Goal: Task Accomplishment & Management: Manage account settings

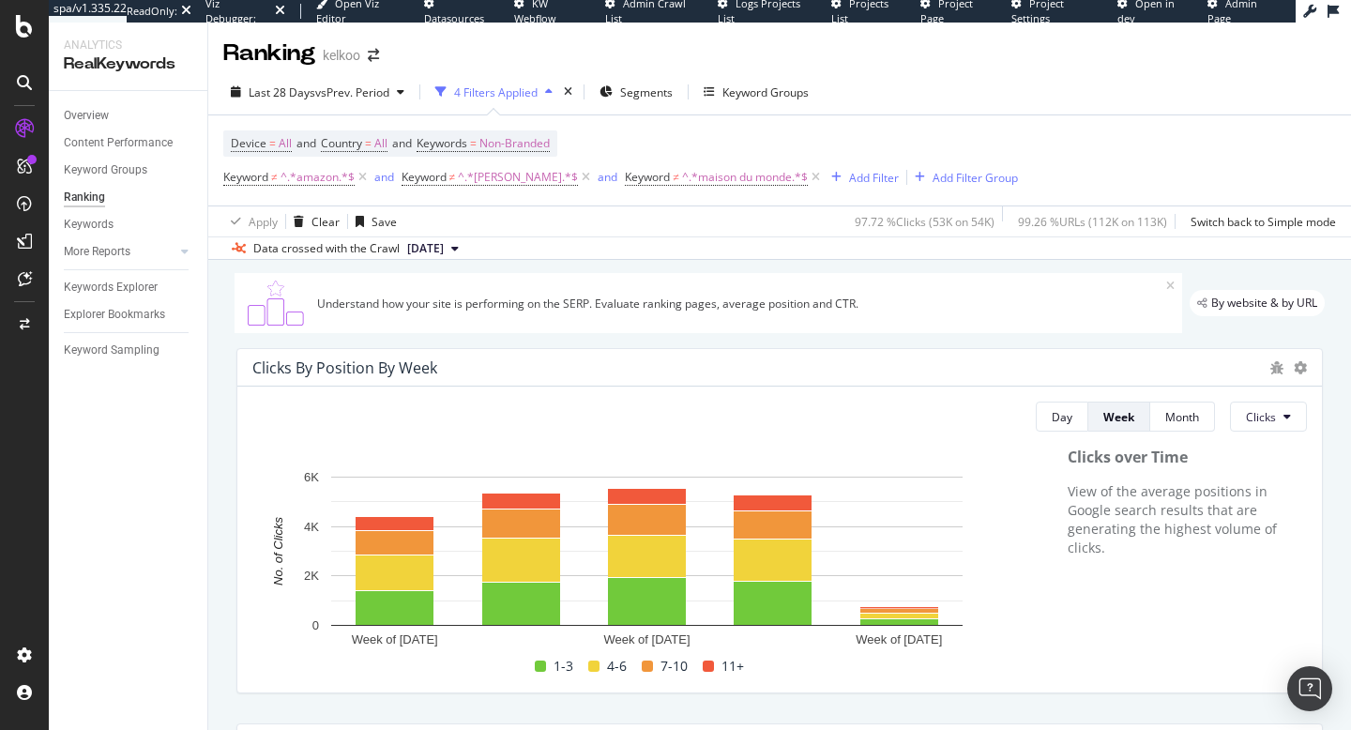
scroll to position [1921, 0]
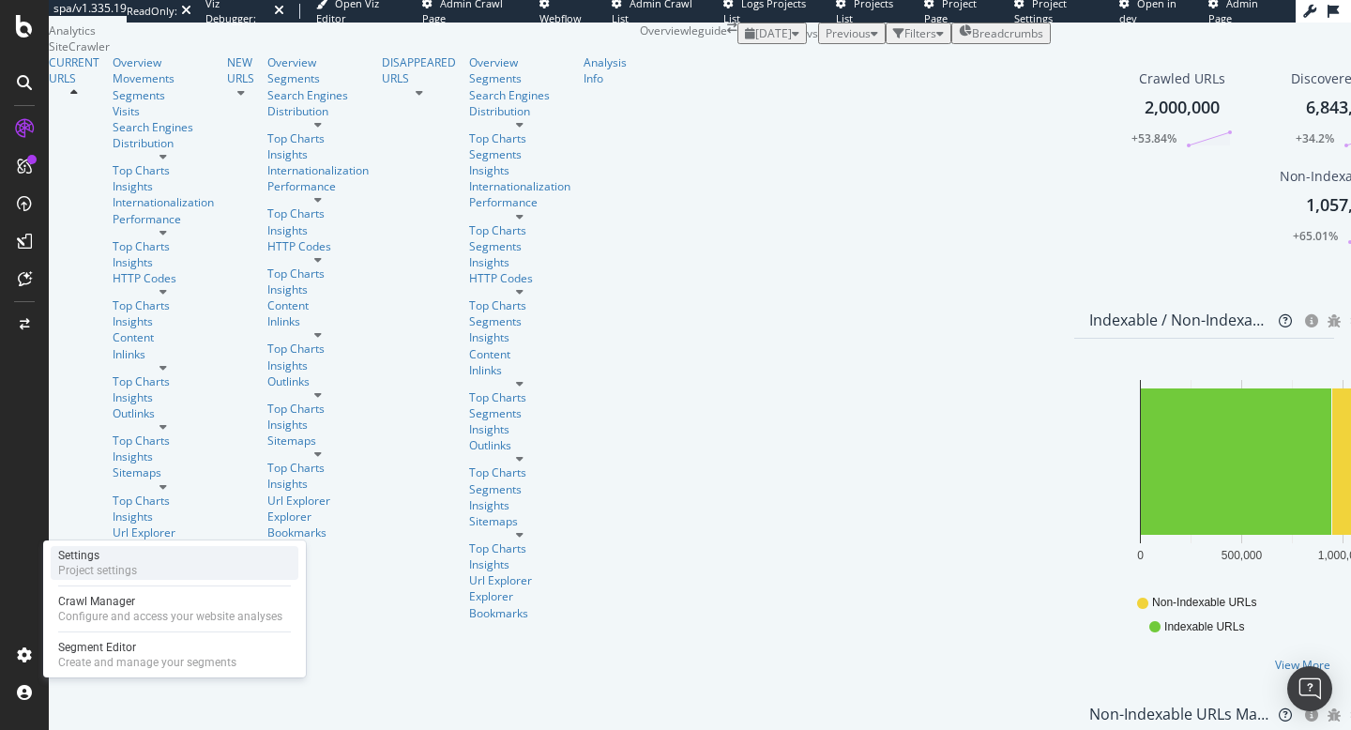
click at [73, 563] on div "Project settings" at bounding box center [97, 570] width 79 height 15
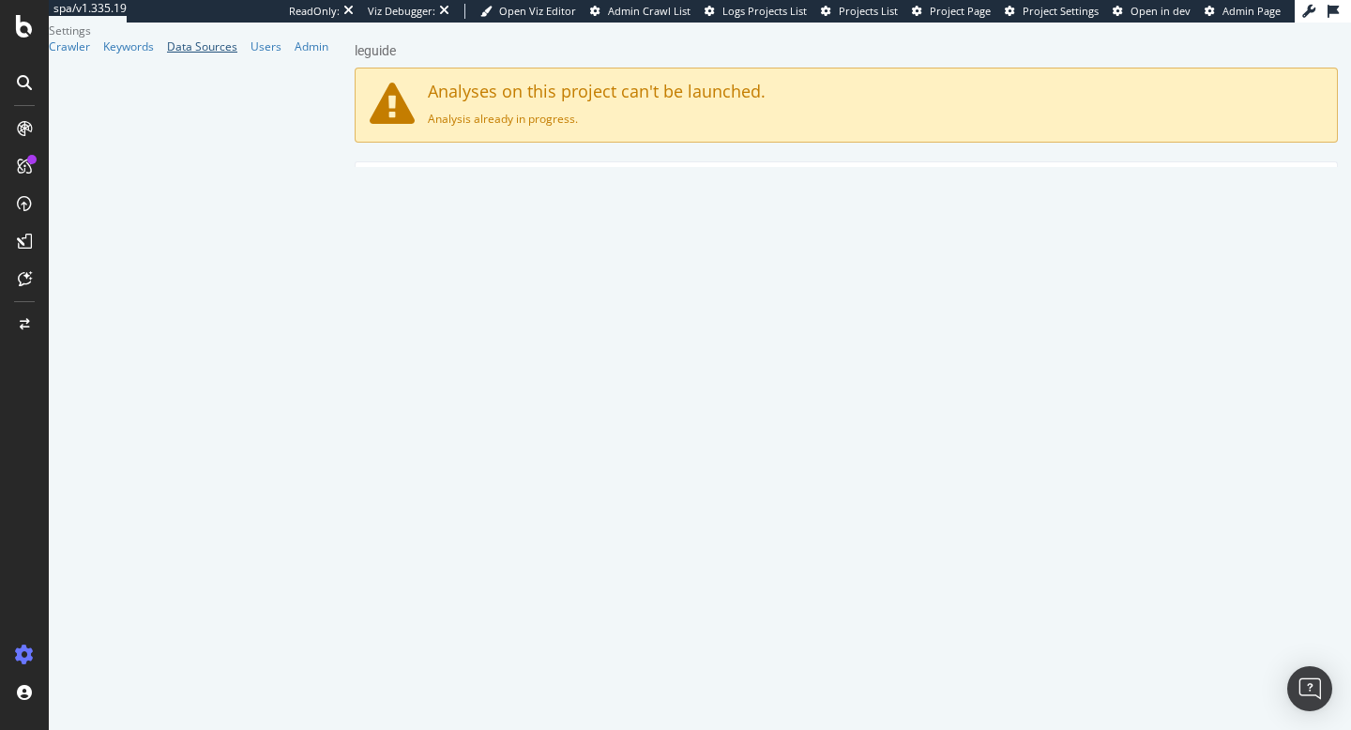
click at [167, 54] on div "Data Sources" at bounding box center [202, 46] width 70 height 16
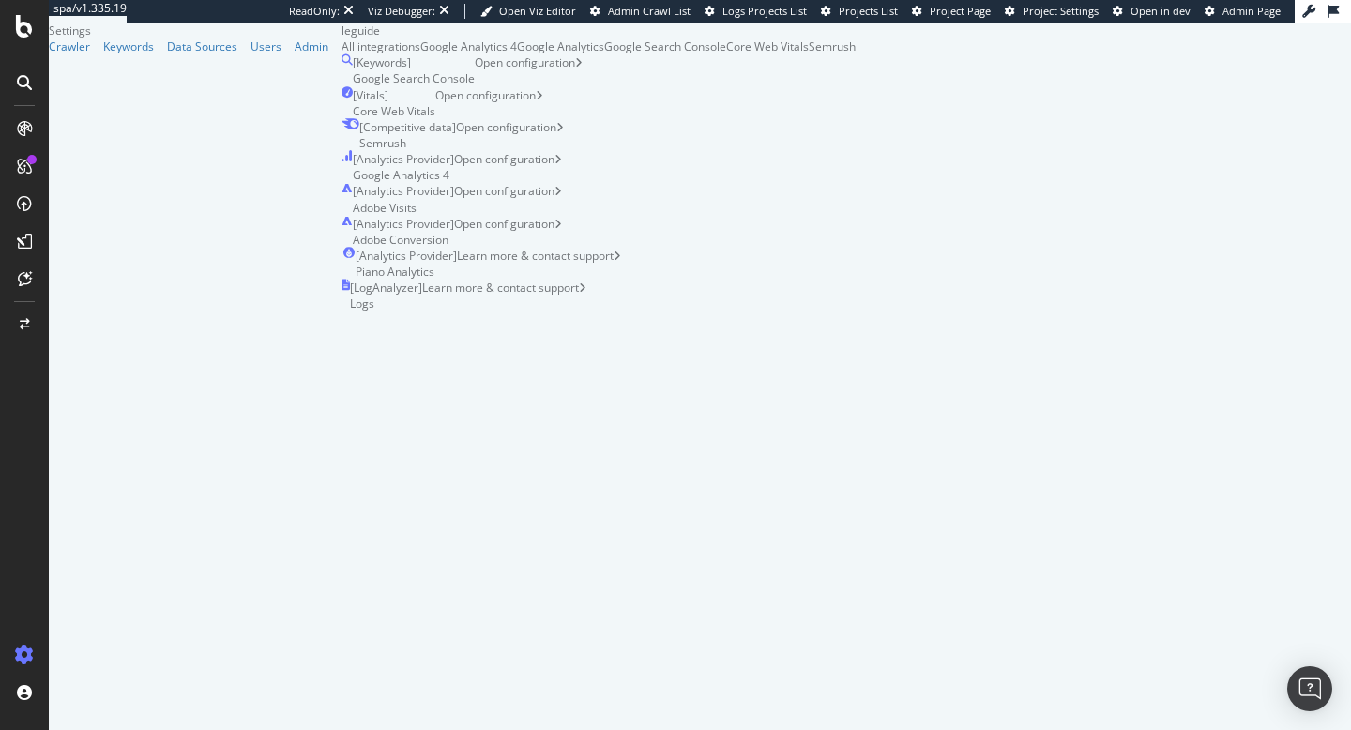
click at [435, 54] on div "Google Analytics 4" at bounding box center [468, 46] width 97 height 16
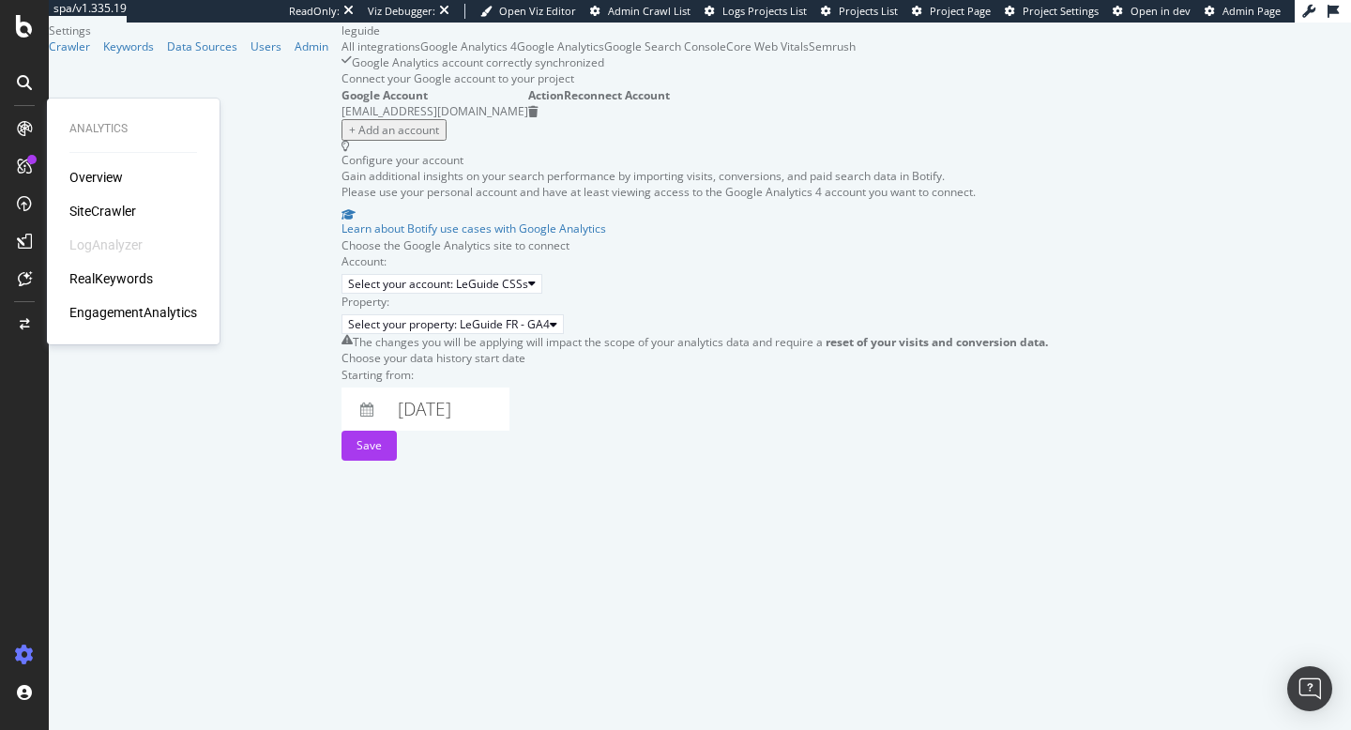
click at [98, 207] on div "SiteCrawler" at bounding box center [102, 211] width 67 height 19
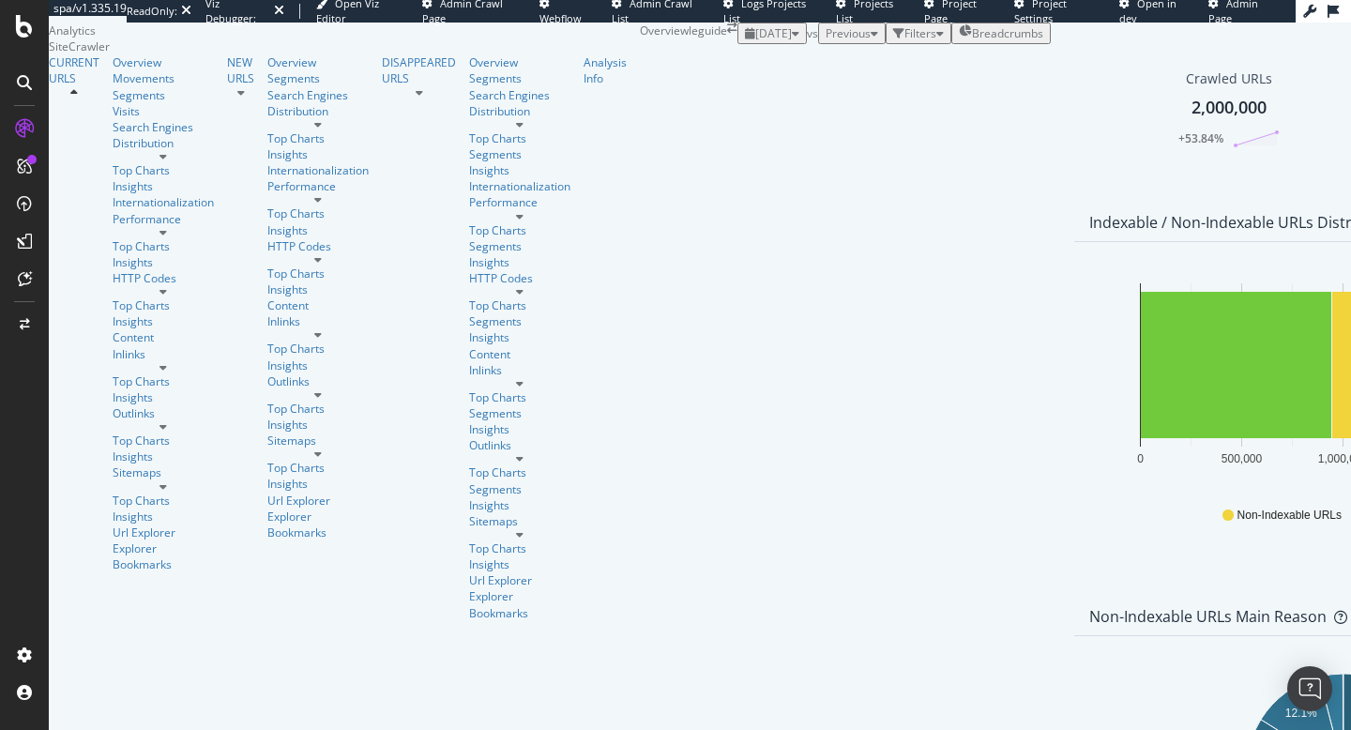
click at [825, 41] on span "Previous" at bounding box center [847, 33] width 45 height 16
click at [177, 238] on div at bounding box center [163, 232] width 101 height 11
click at [113, 227] on div "Performance" at bounding box center [163, 219] width 101 height 16
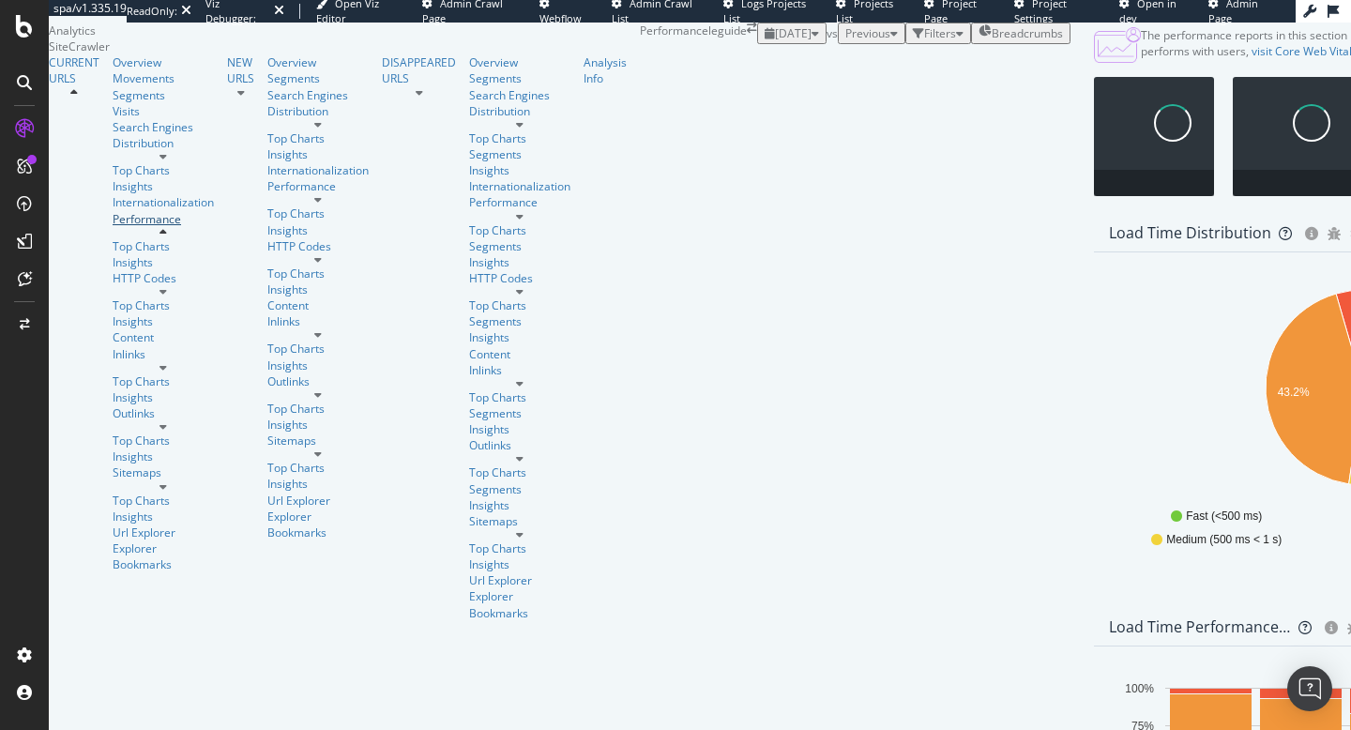
scroll to position [1479, 0]
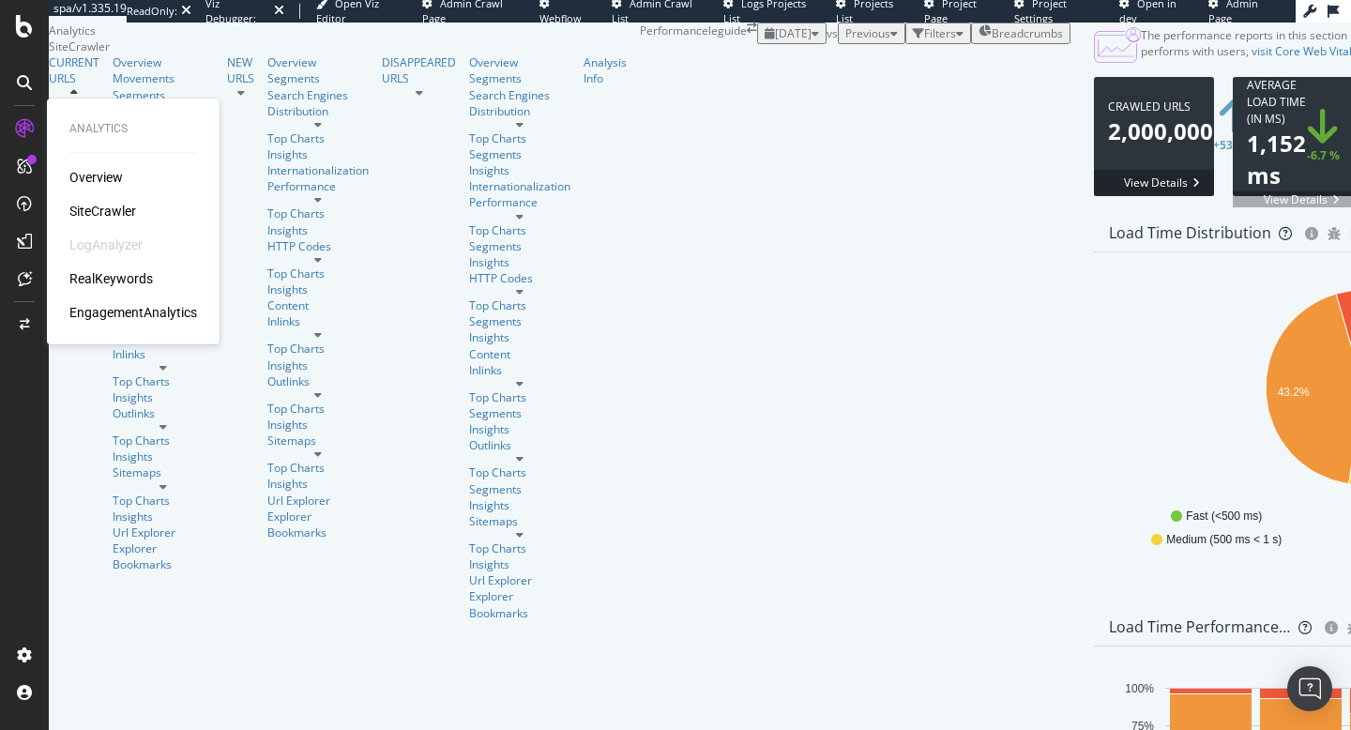
click at [96, 273] on div "RealKeywords" at bounding box center [110, 278] width 83 height 19
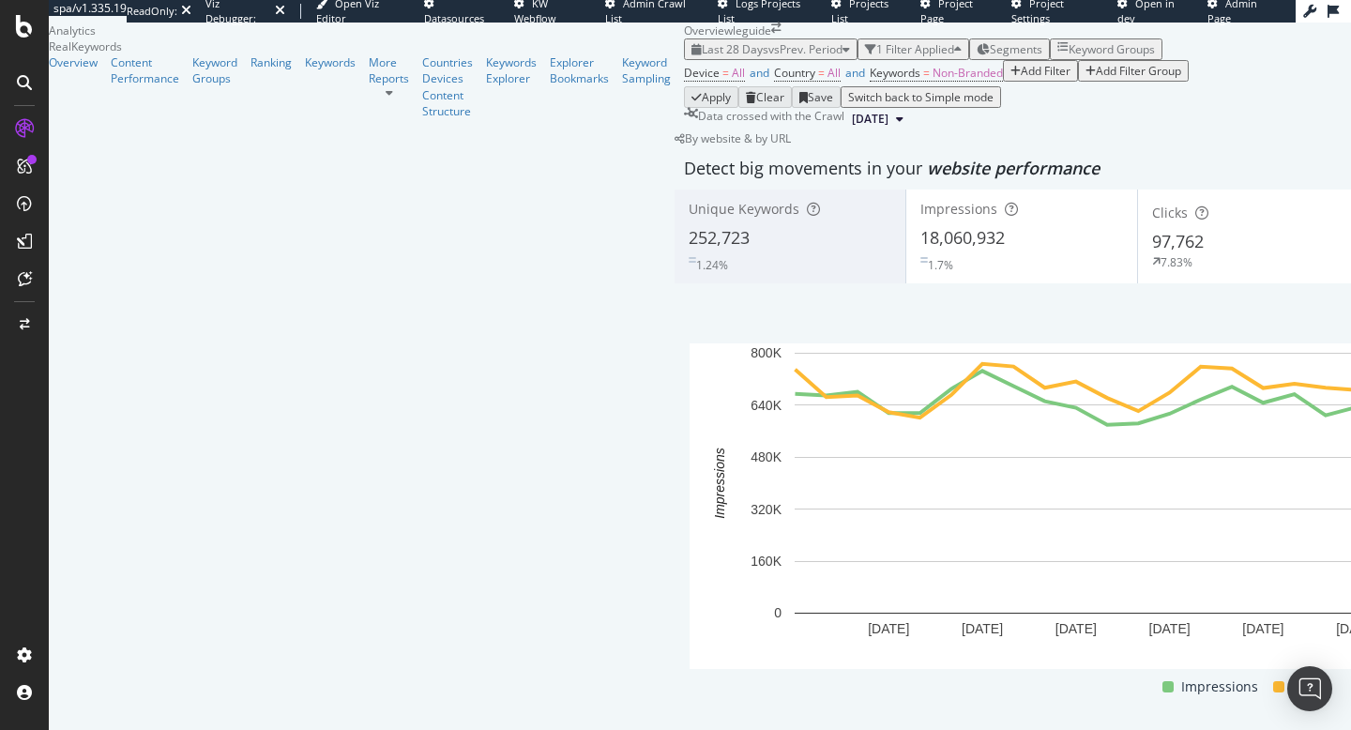
scroll to position [1747, 0]
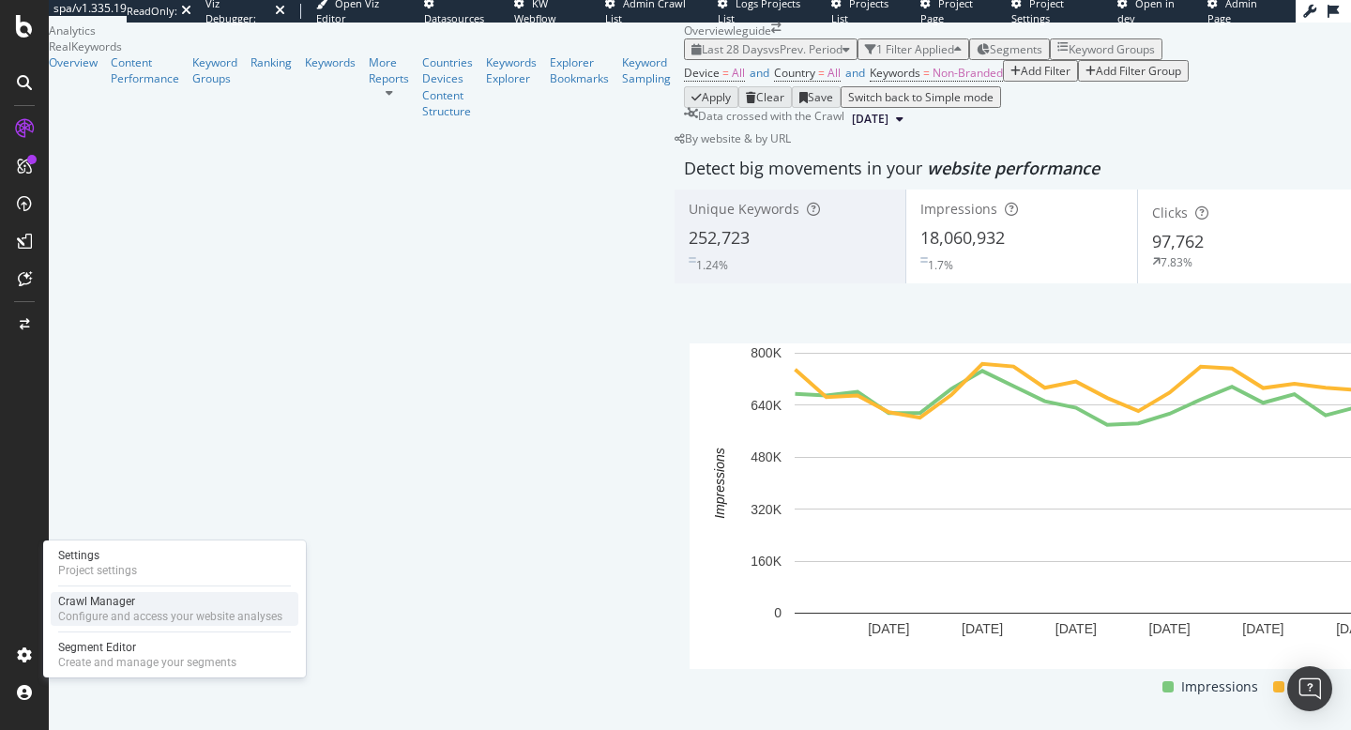
click at [73, 603] on div "Crawl Manager" at bounding box center [170, 601] width 224 height 15
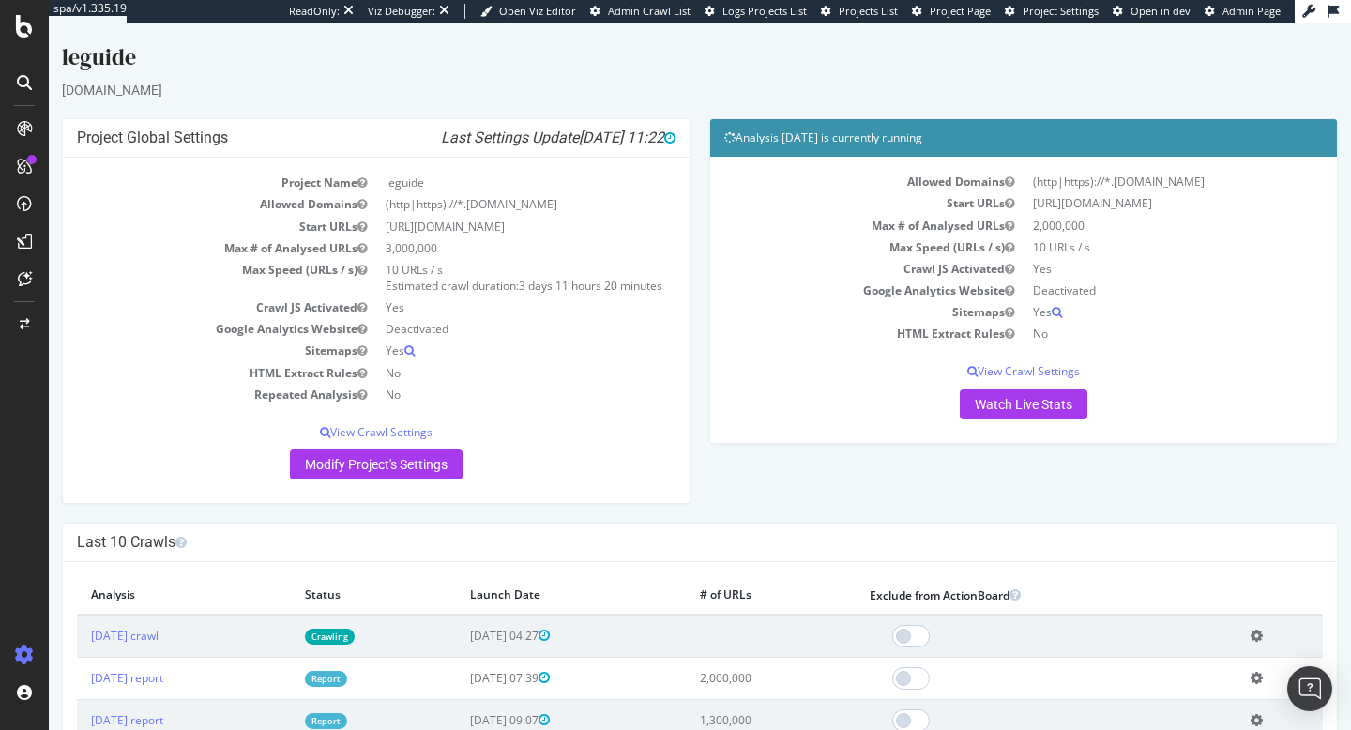
drag, startPoint x: 466, startPoint y: 204, endPoint x: 590, endPoint y: 203, distance: 123.8
click at [590, 204] on td "(http|https)://*.[DOMAIN_NAME]" at bounding box center [525, 204] width 299 height 22
click at [500, 203] on td "(http|https)://*.[DOMAIN_NAME]" at bounding box center [525, 204] width 299 height 22
click at [537, 203] on td "(http|https)://*.[DOMAIN_NAME]" at bounding box center [525, 204] width 299 height 22
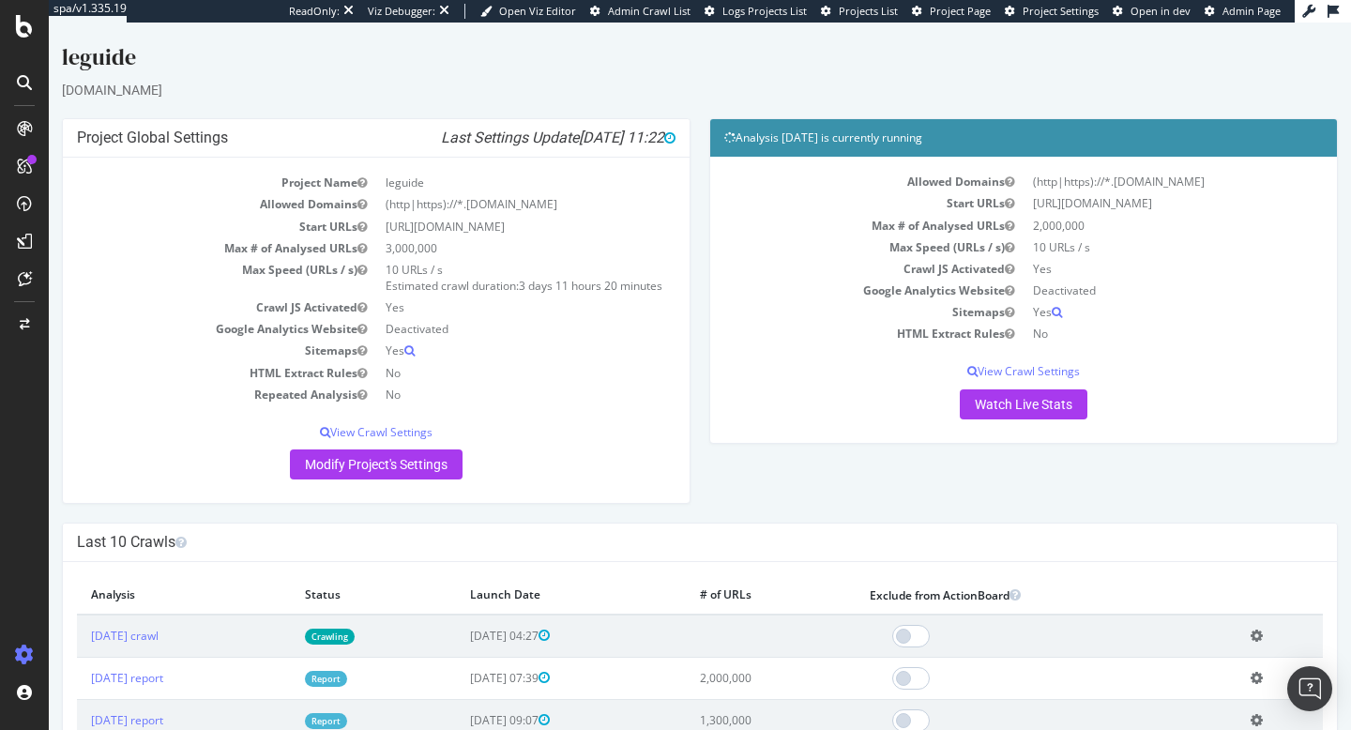
drag, startPoint x: 532, startPoint y: 204, endPoint x: 468, endPoint y: 204, distance: 63.8
click at [468, 204] on td "(http|https)://*.[DOMAIN_NAME]" at bounding box center [525, 204] width 299 height 22
copy td "[DOMAIN_NAME]"
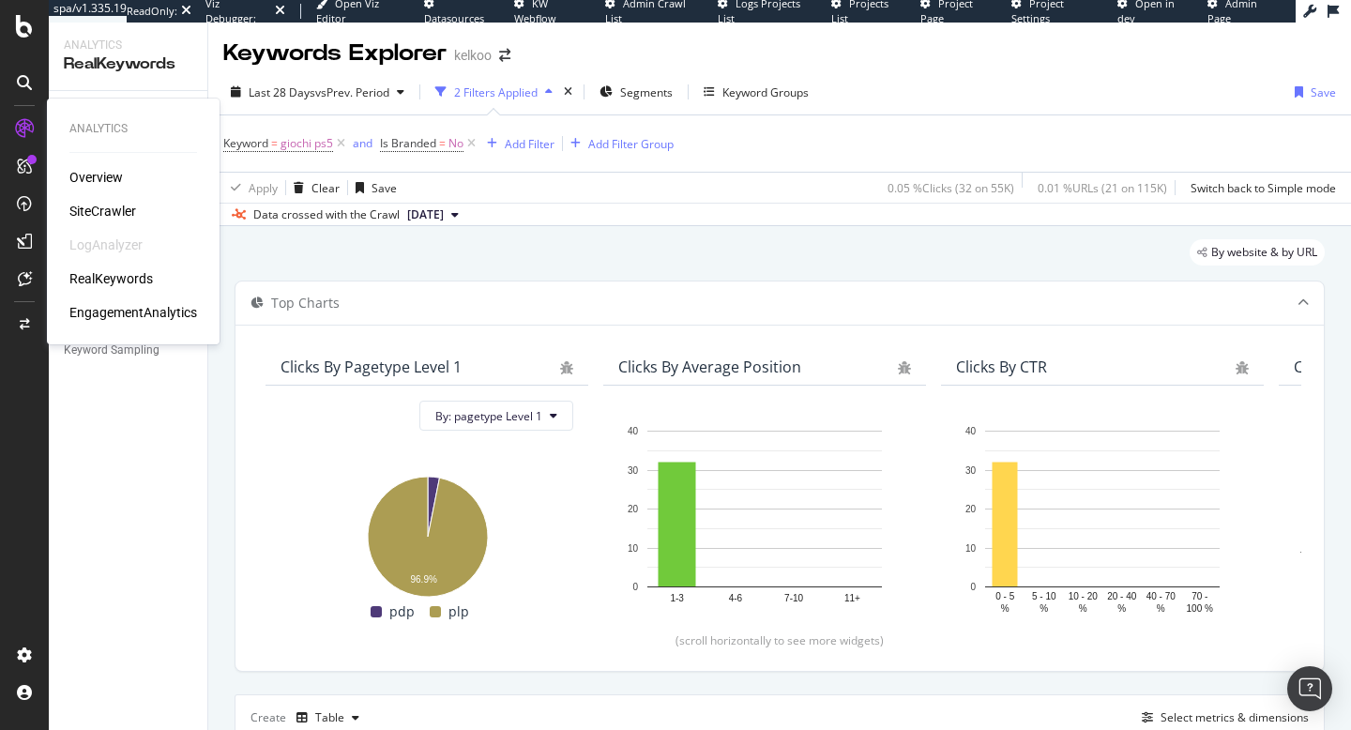
click at [98, 203] on div "SiteCrawler" at bounding box center [102, 211] width 67 height 19
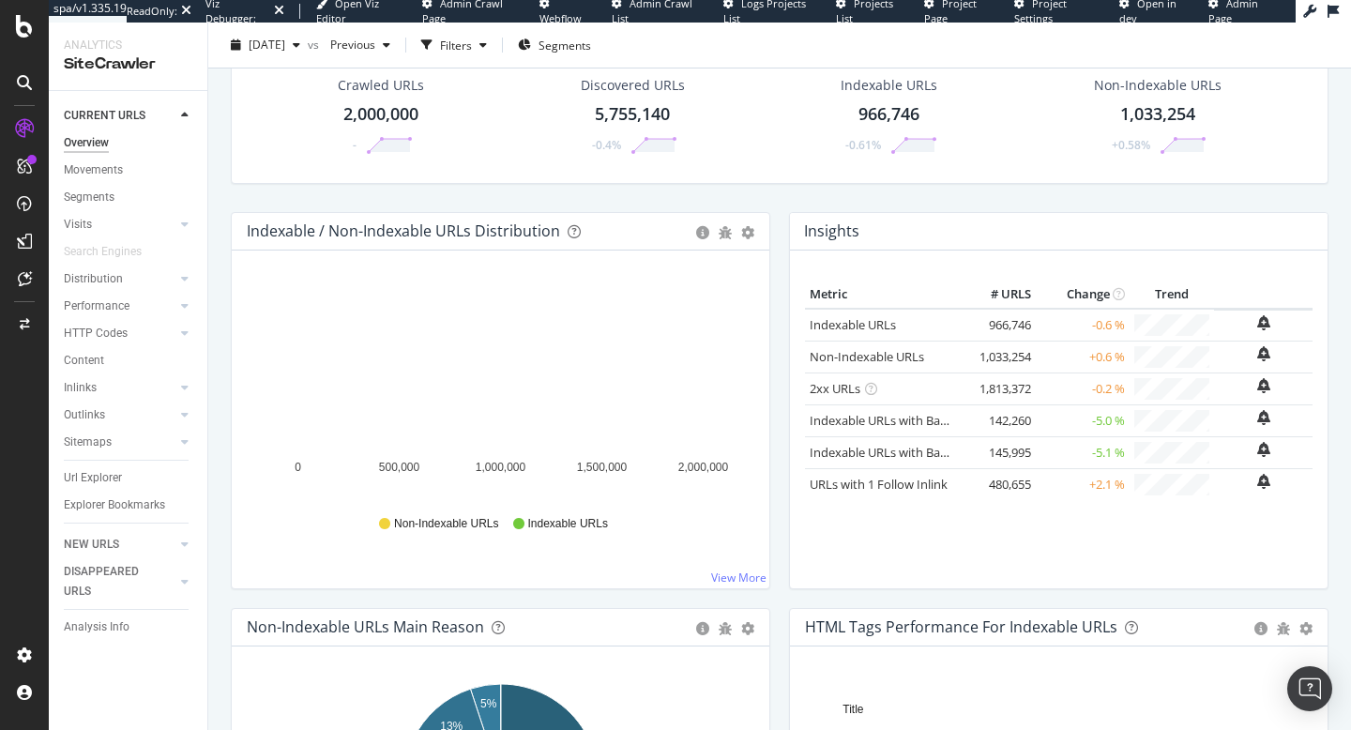
scroll to position [89, 0]
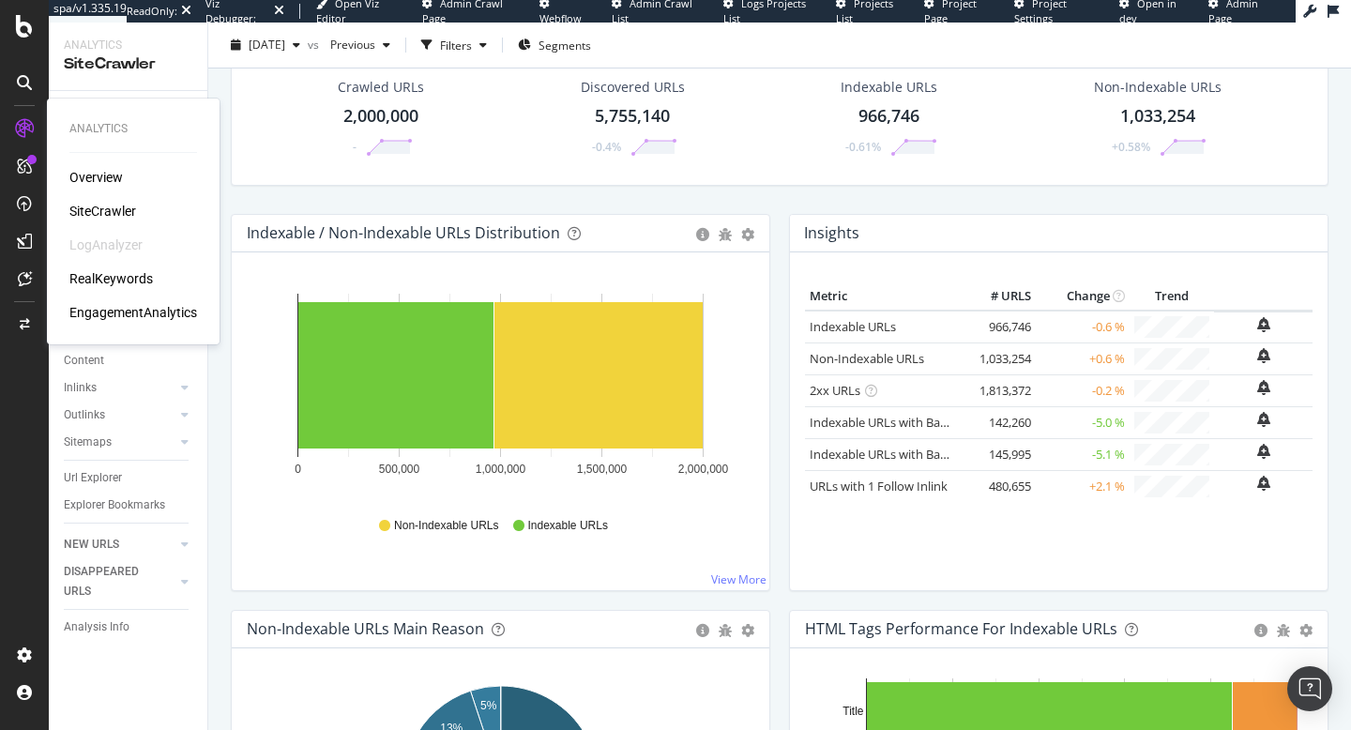
click at [122, 279] on div "RealKeywords" at bounding box center [110, 278] width 83 height 19
